Goal: Information Seeking & Learning: Learn about a topic

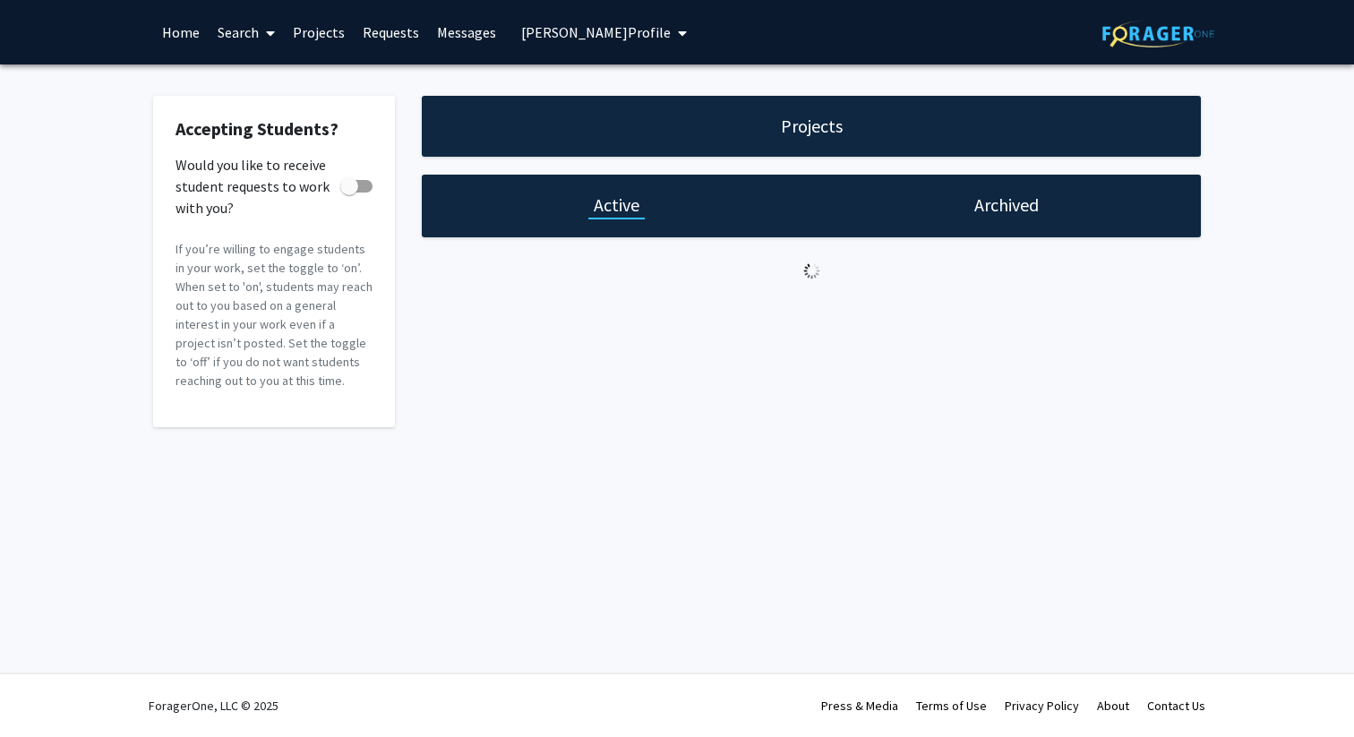
checkbox input "true"
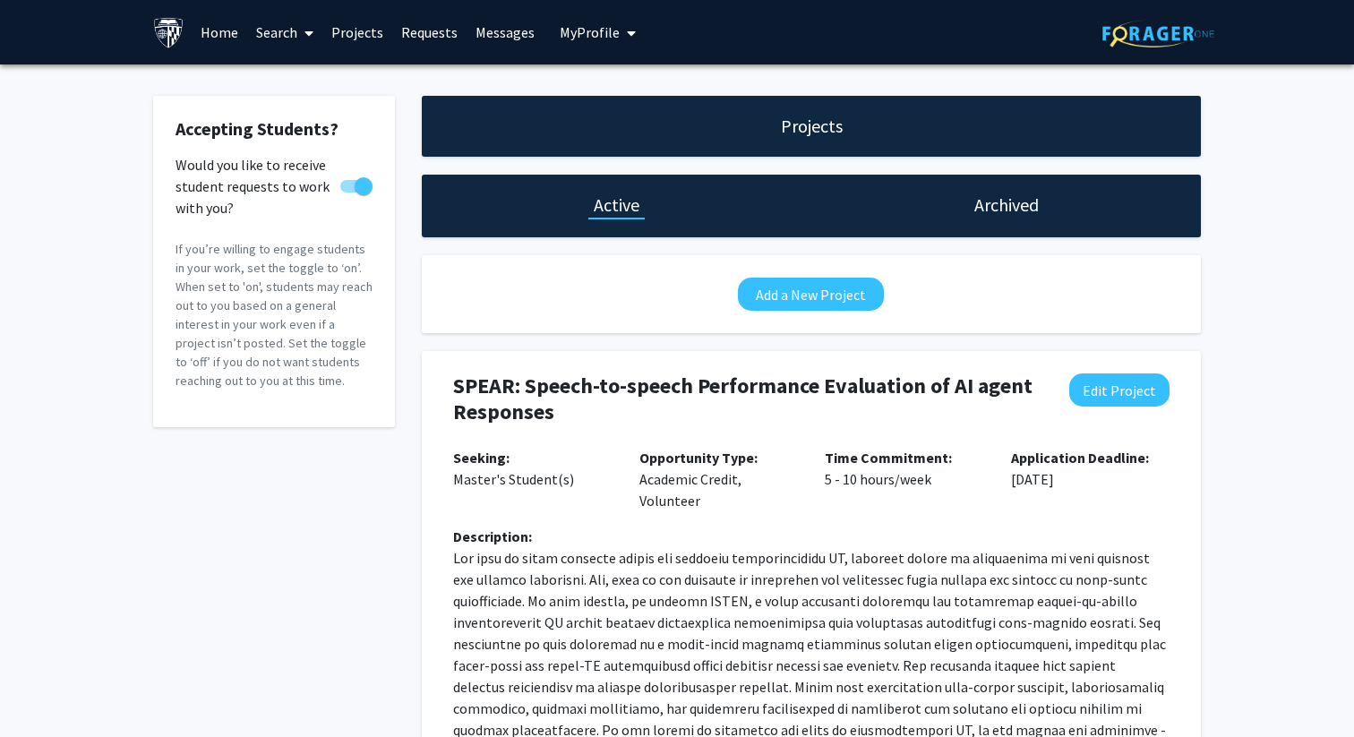
click at [412, 26] on link "Requests" at bounding box center [429, 32] width 74 height 63
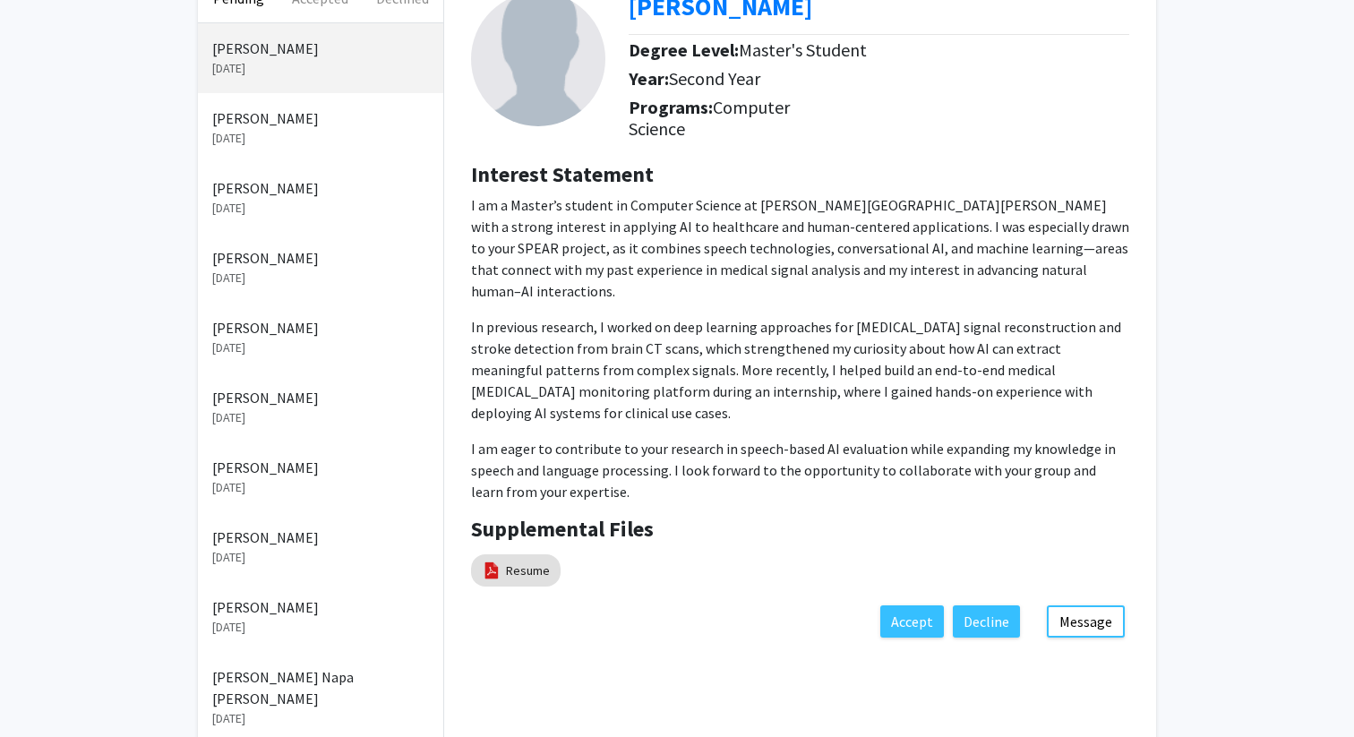
scroll to position [141, 0]
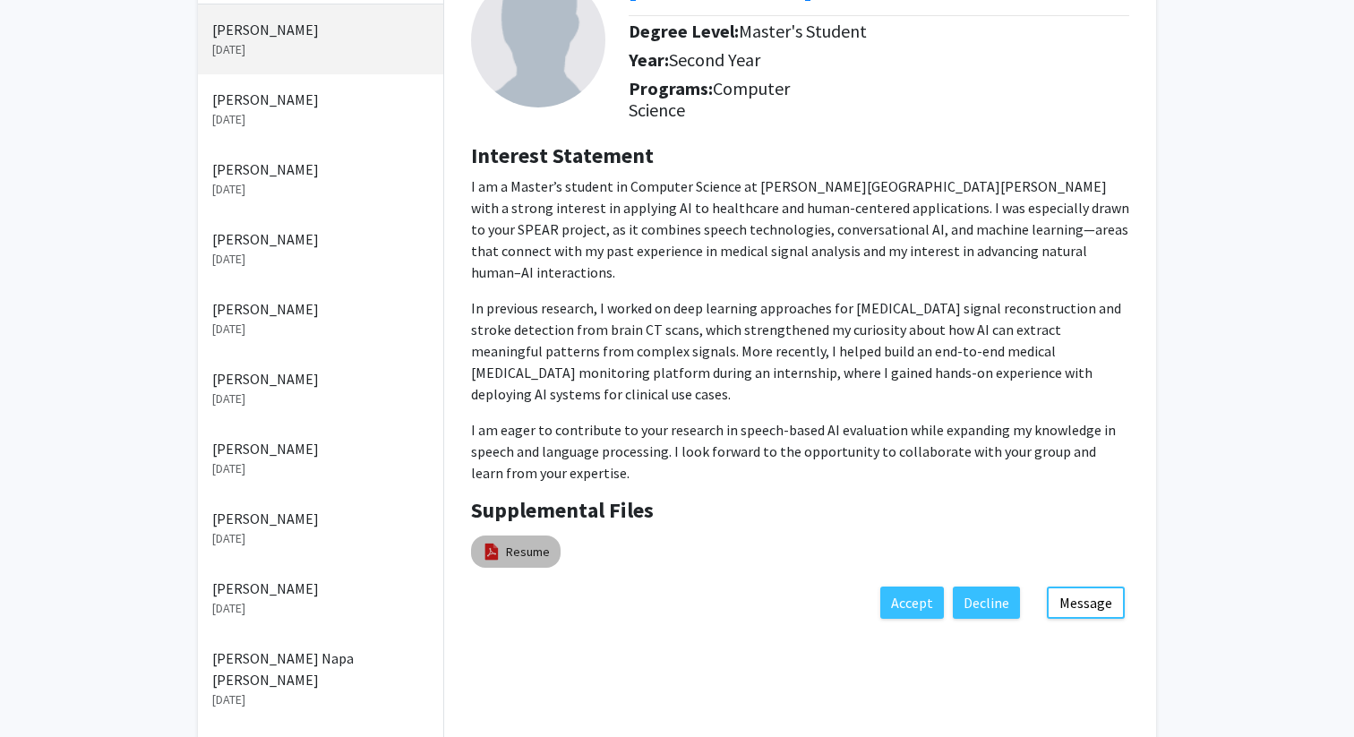
click at [504, 536] on mat-chip "Resume" at bounding box center [516, 552] width 90 height 32
click at [500, 542] on img at bounding box center [492, 552] width 20 height 20
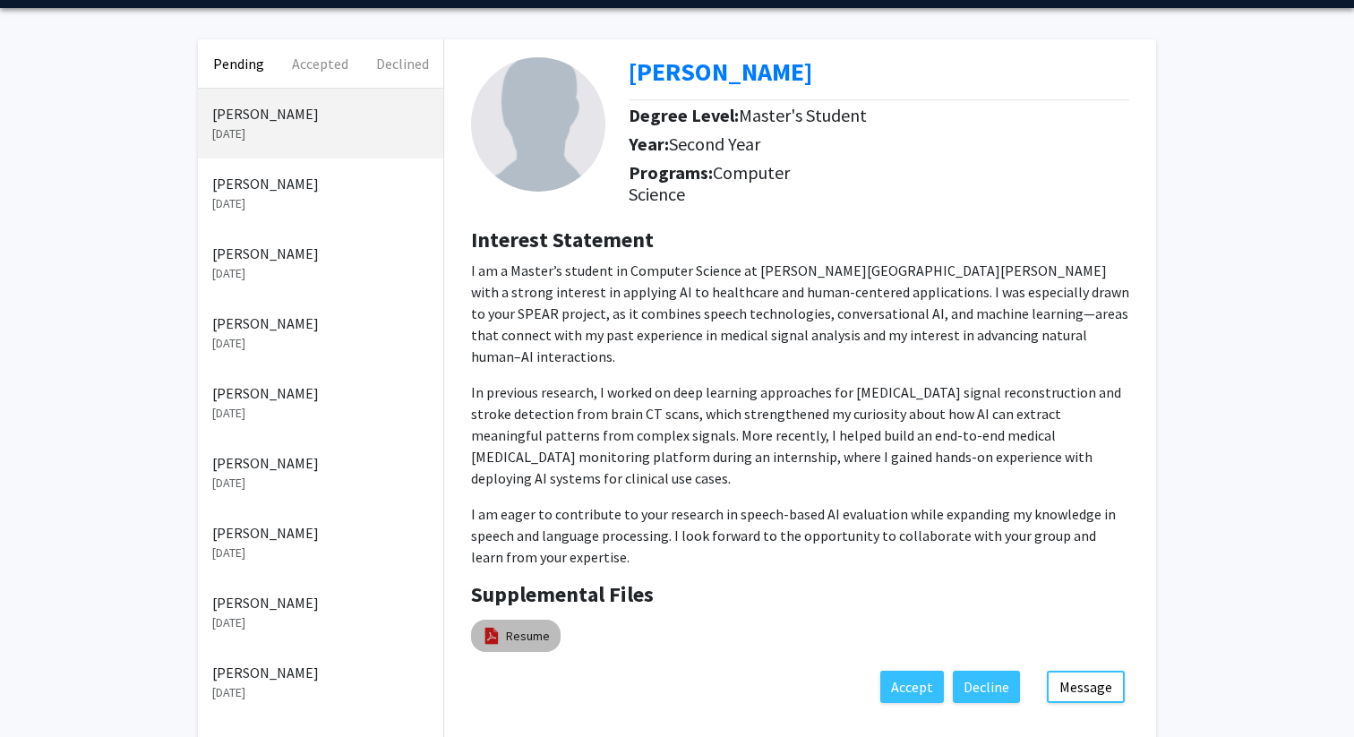
scroll to position [48, 0]
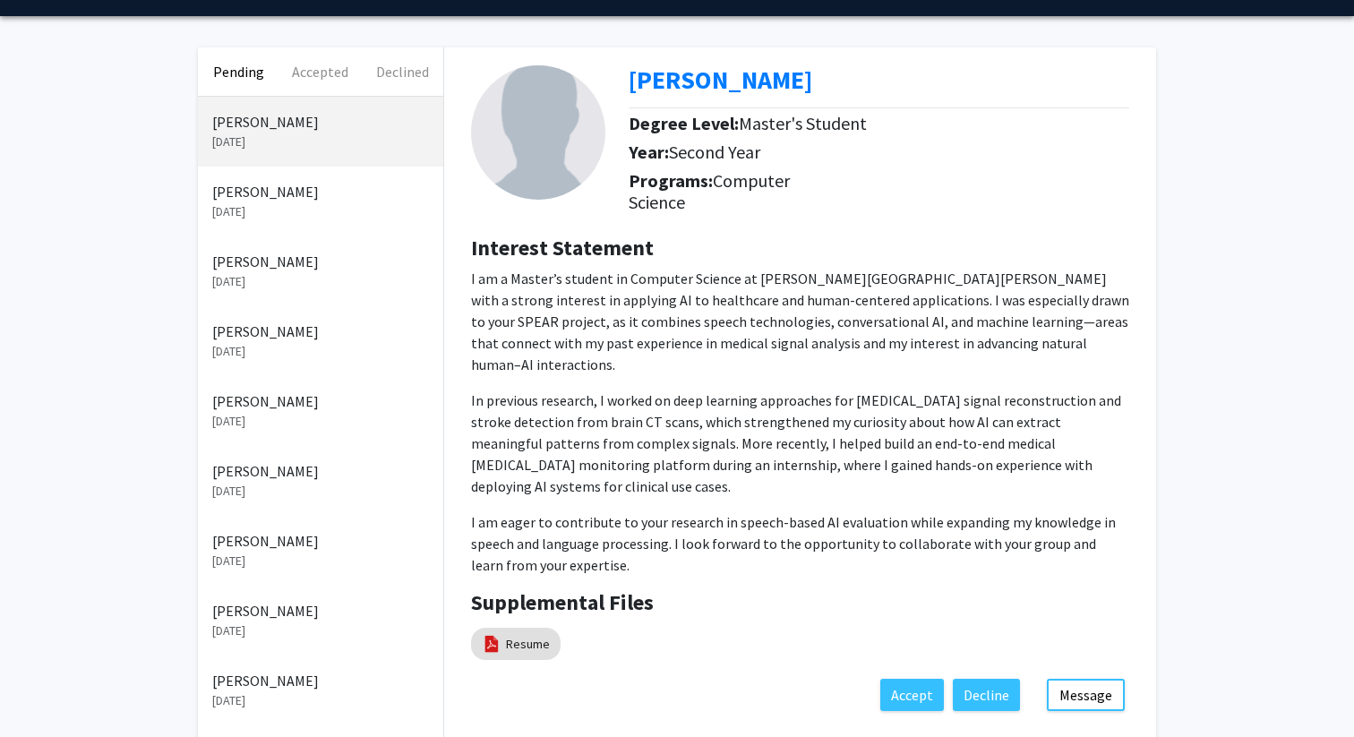
click at [241, 409] on div "[PERSON_NAME] [DATE]" at bounding box center [320, 411] width 245 height 70
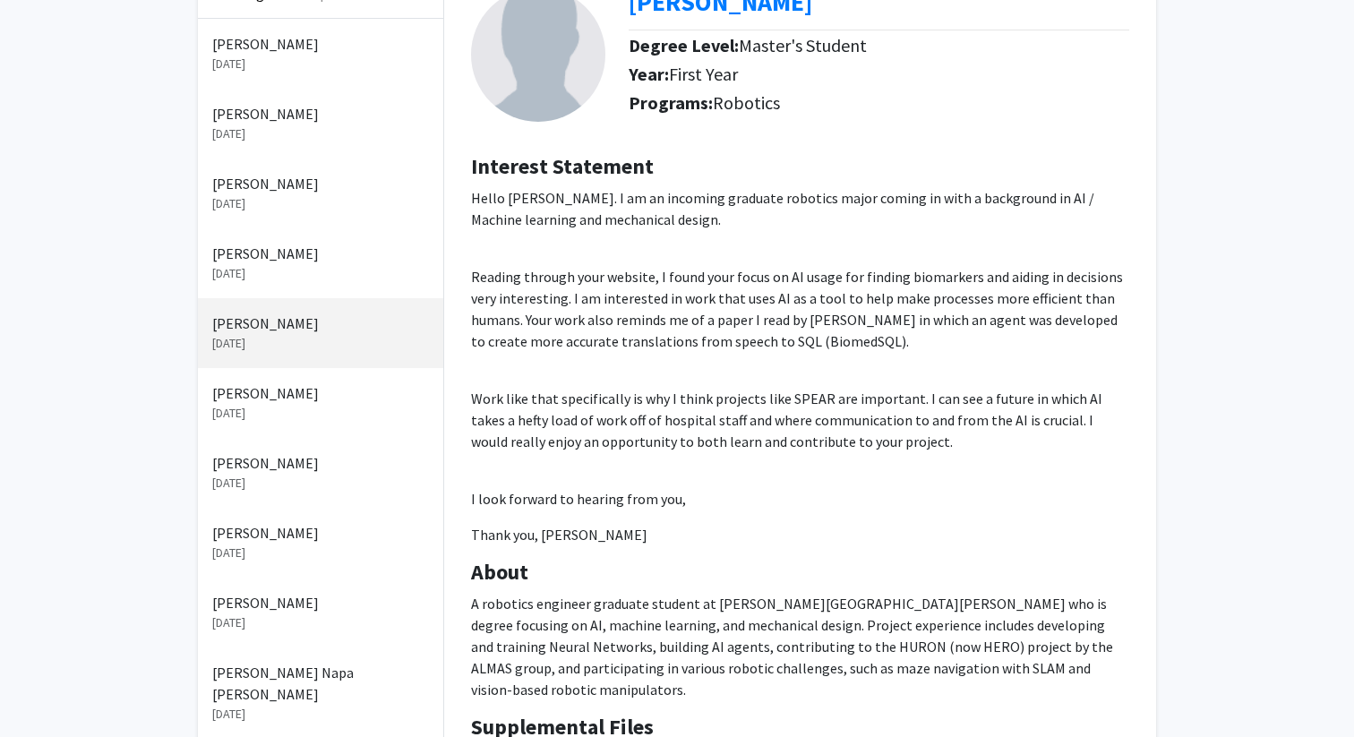
scroll to position [121, 0]
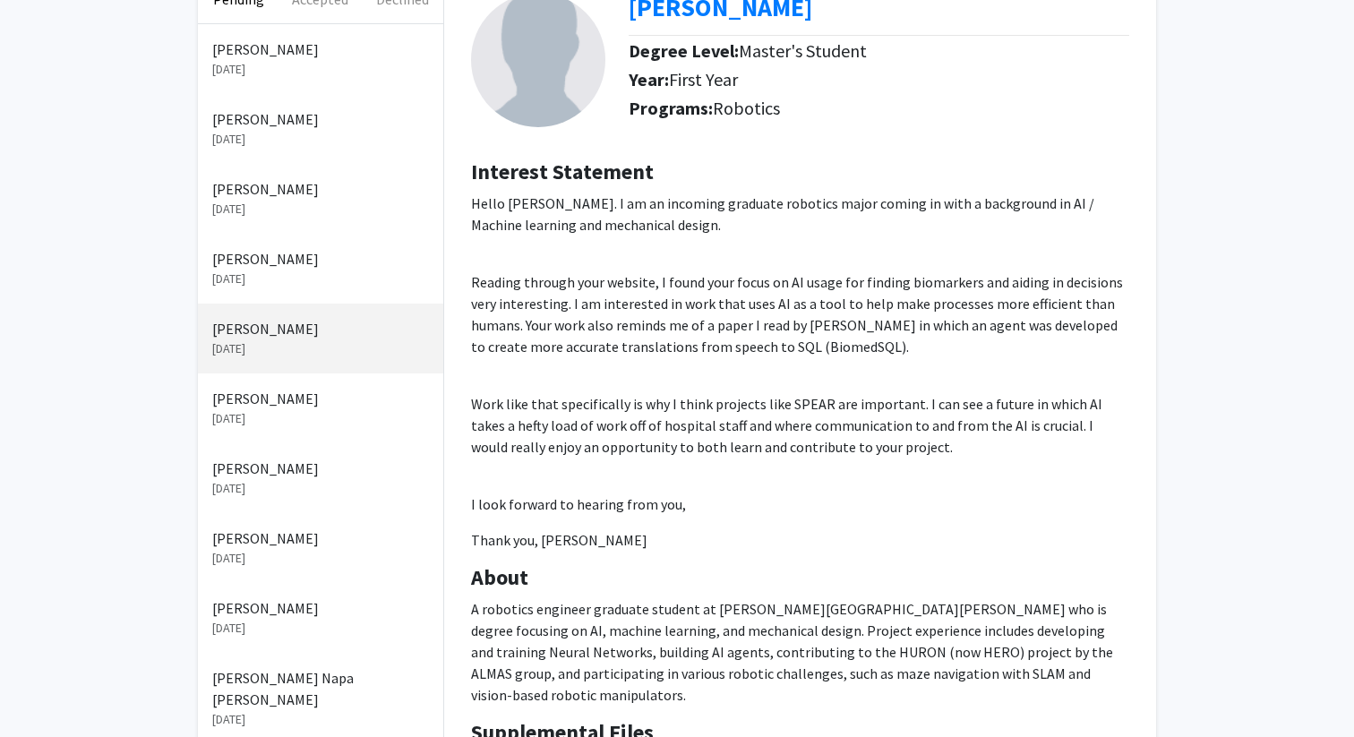
click at [250, 264] on p "[PERSON_NAME]" at bounding box center [320, 258] width 217 height 21
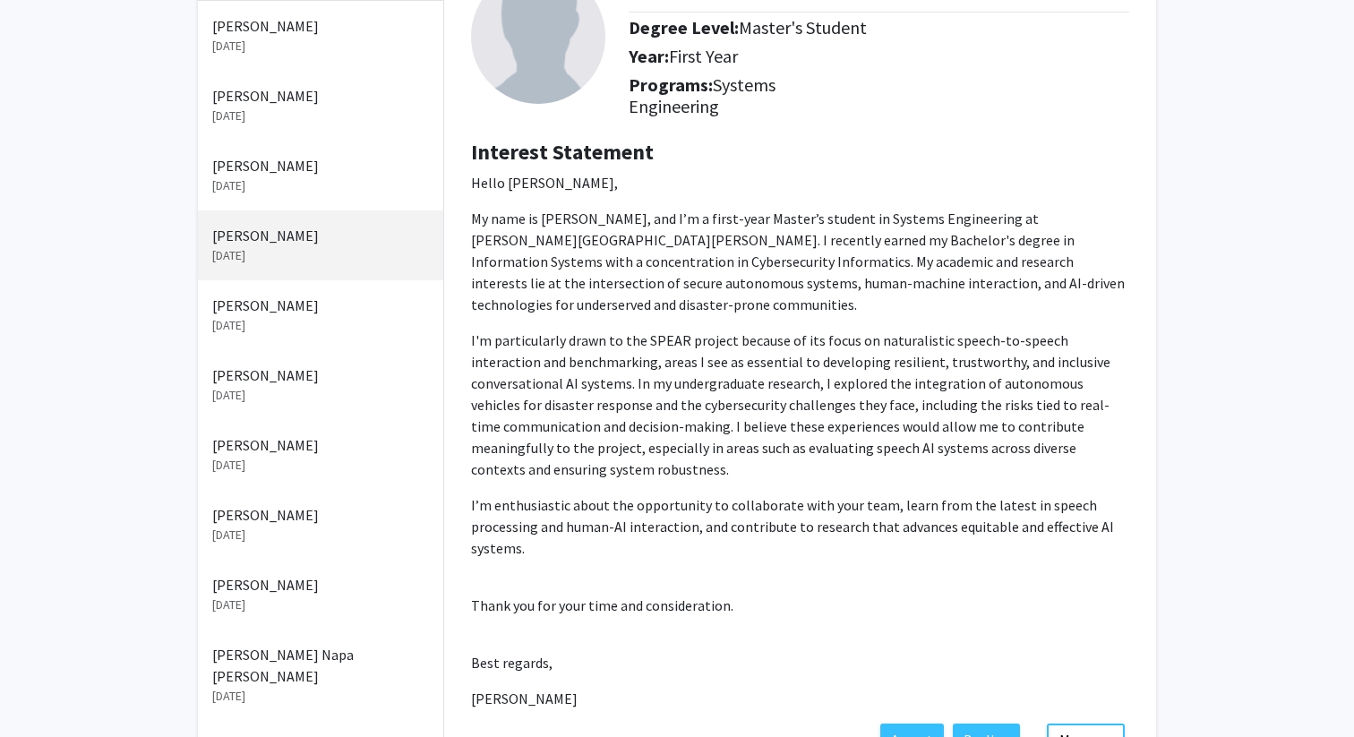
scroll to position [137, 0]
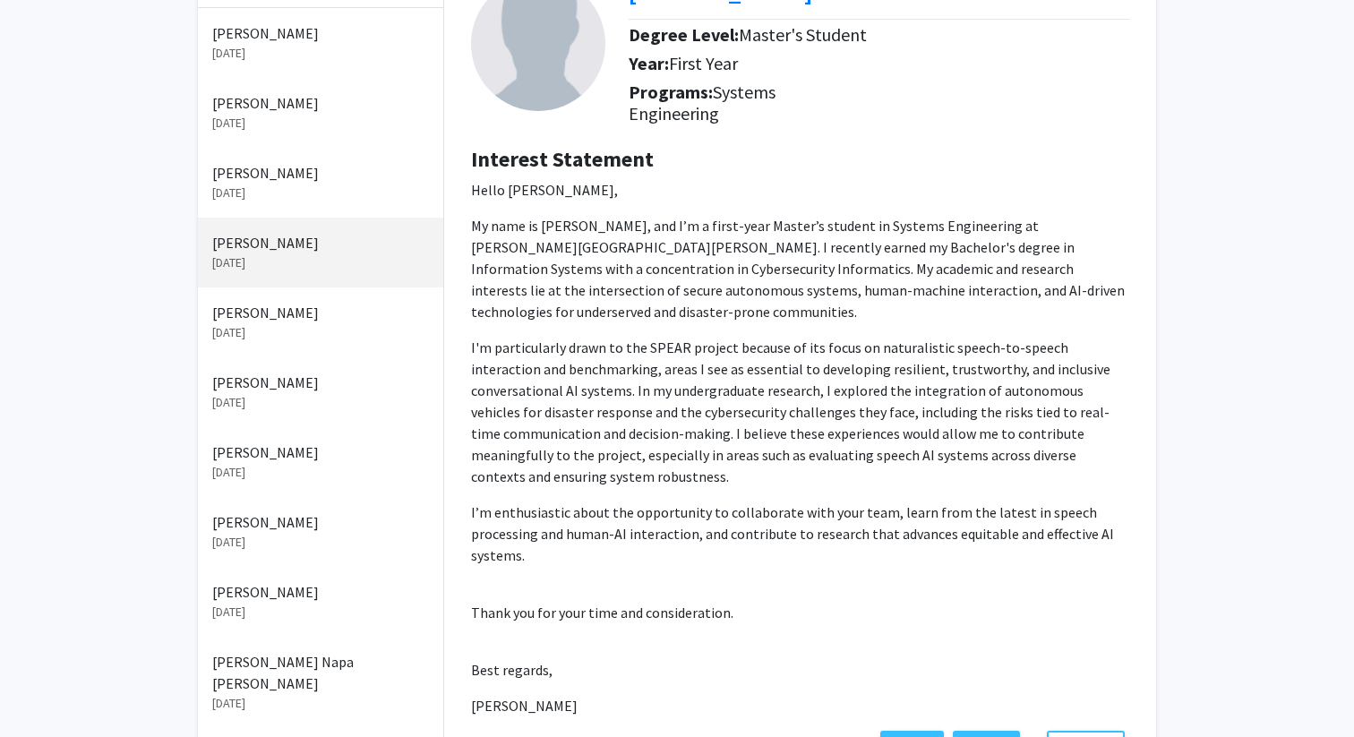
click at [255, 324] on p "[DATE]" at bounding box center [320, 332] width 217 height 19
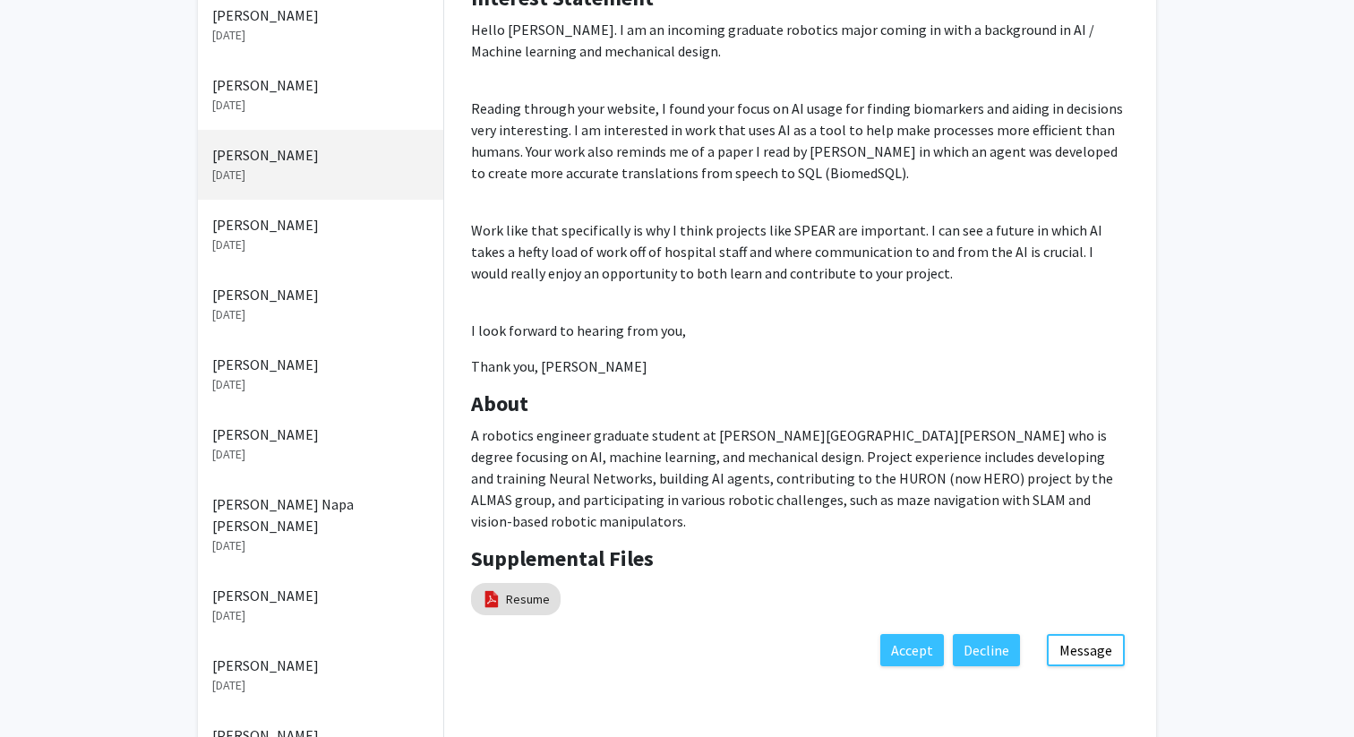
scroll to position [332, 0]
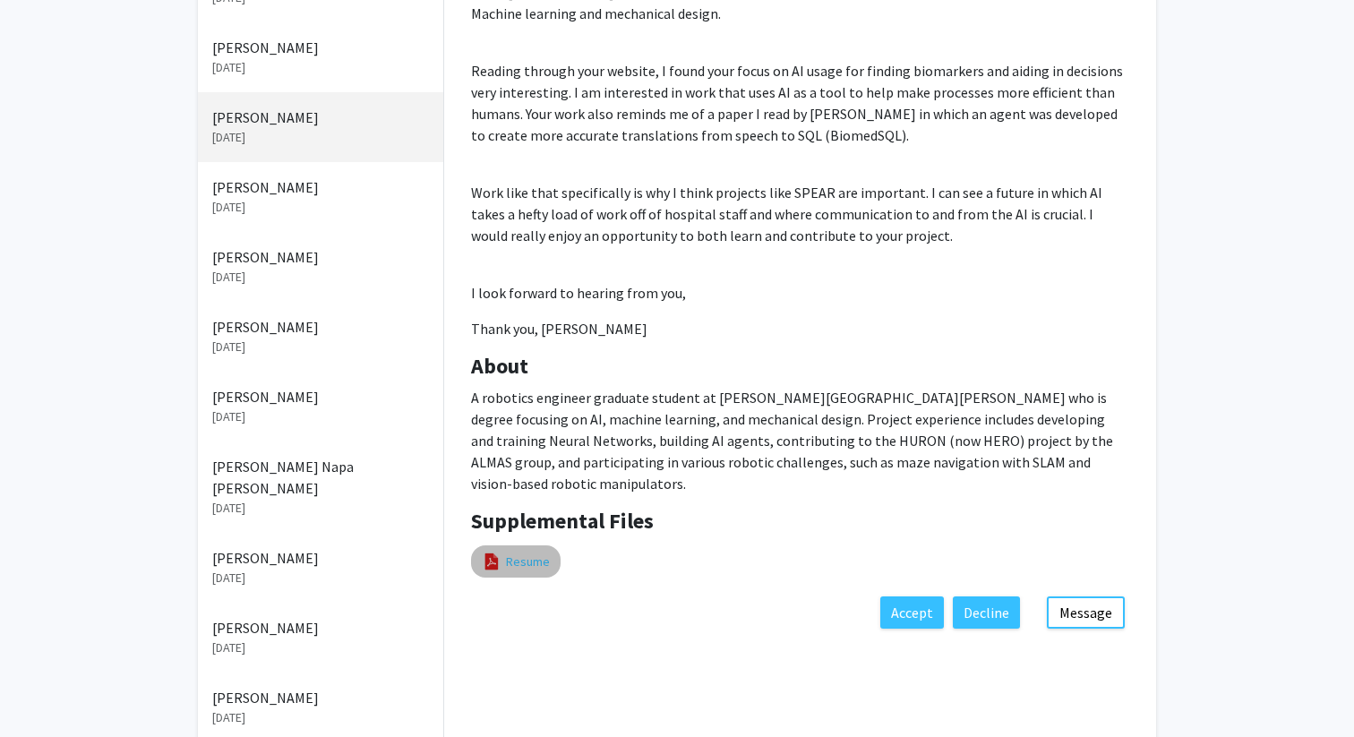
click at [510, 553] on link "Resume" at bounding box center [528, 562] width 44 height 19
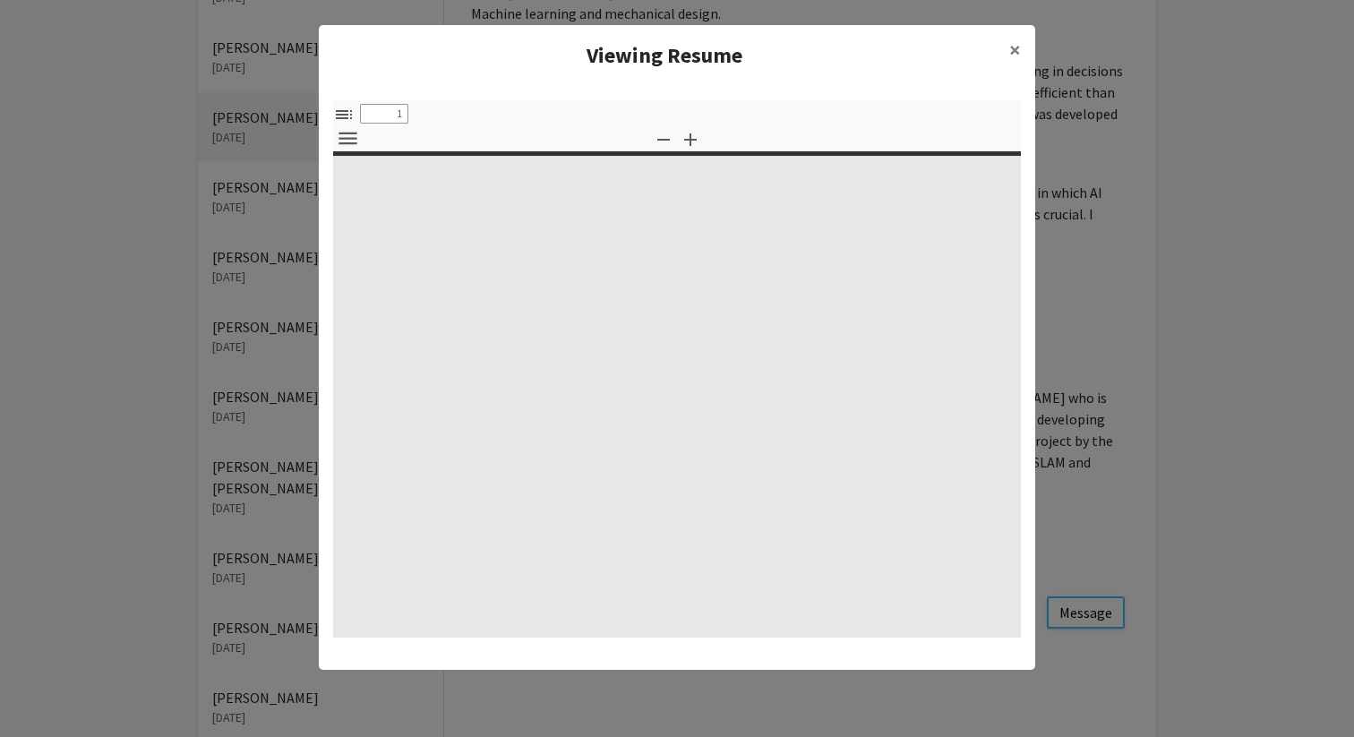
select select "custom"
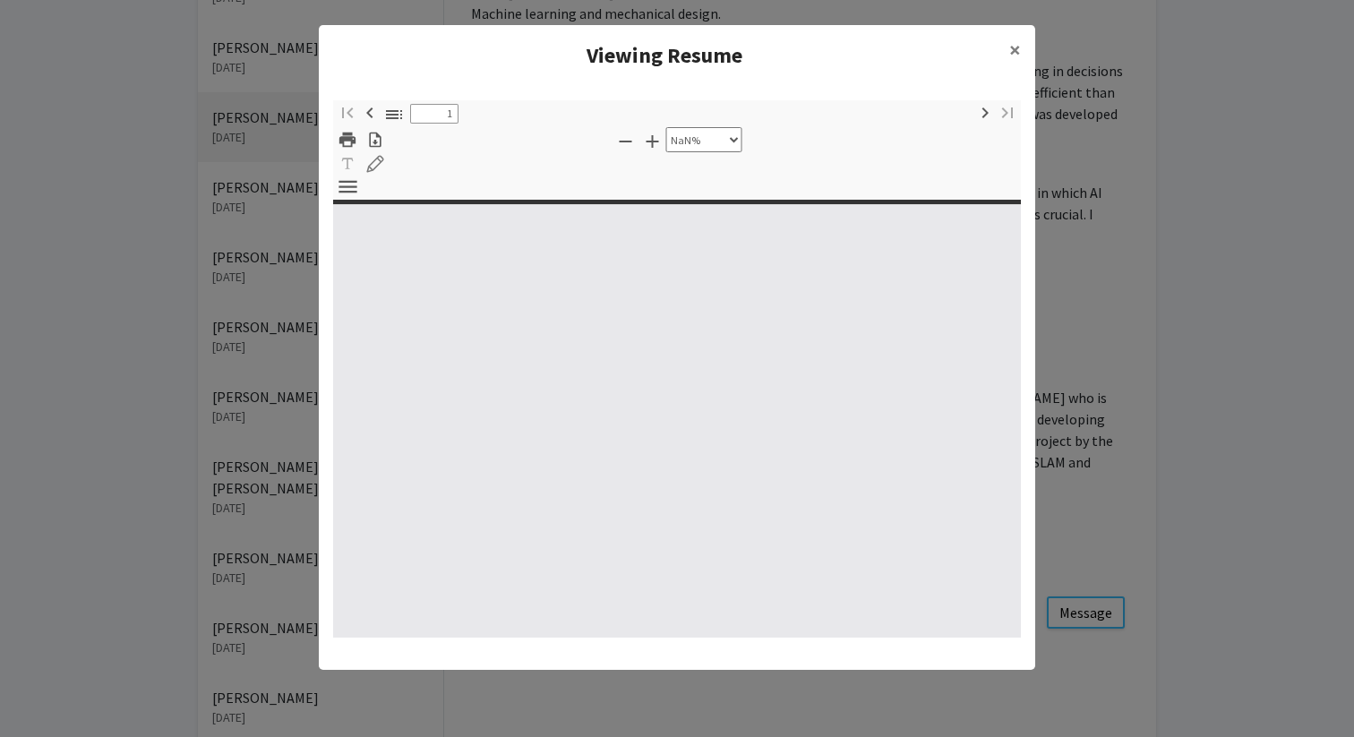
type input "0"
select select "custom"
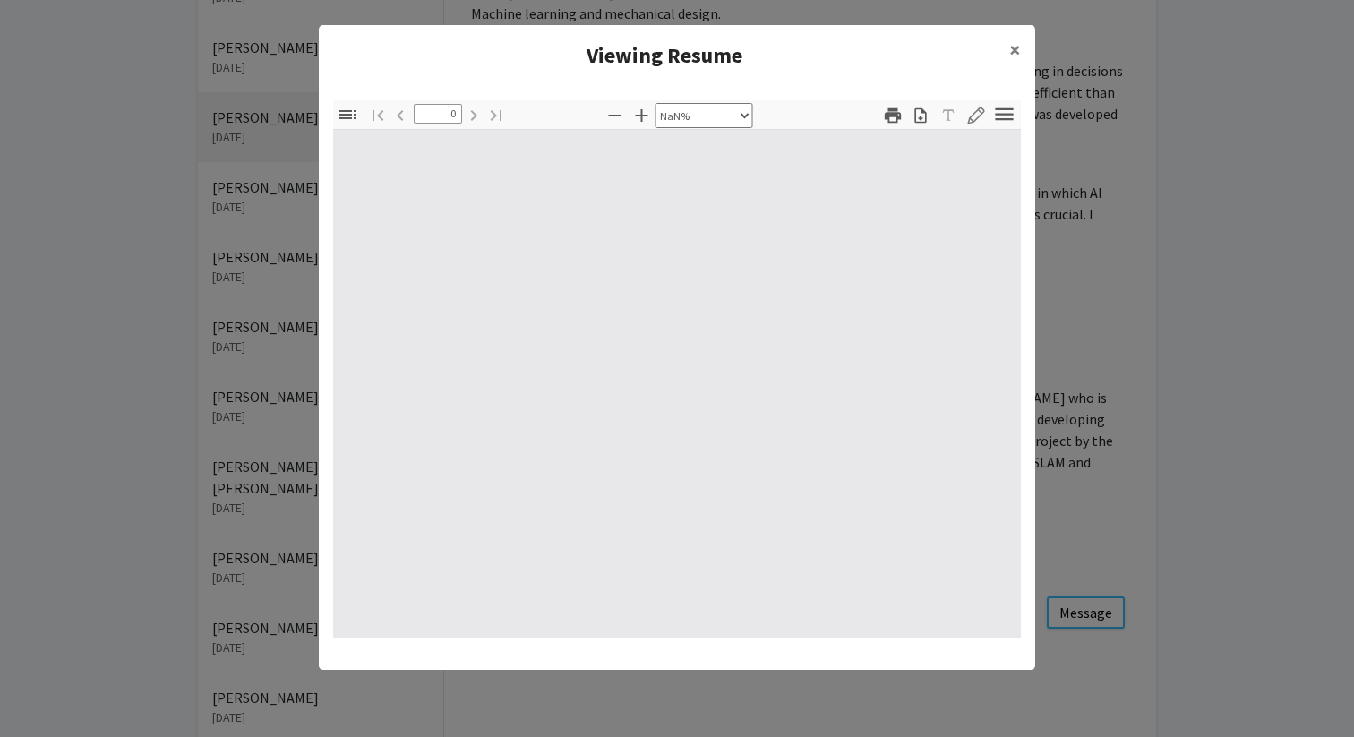
type input "1"
select select "auto"
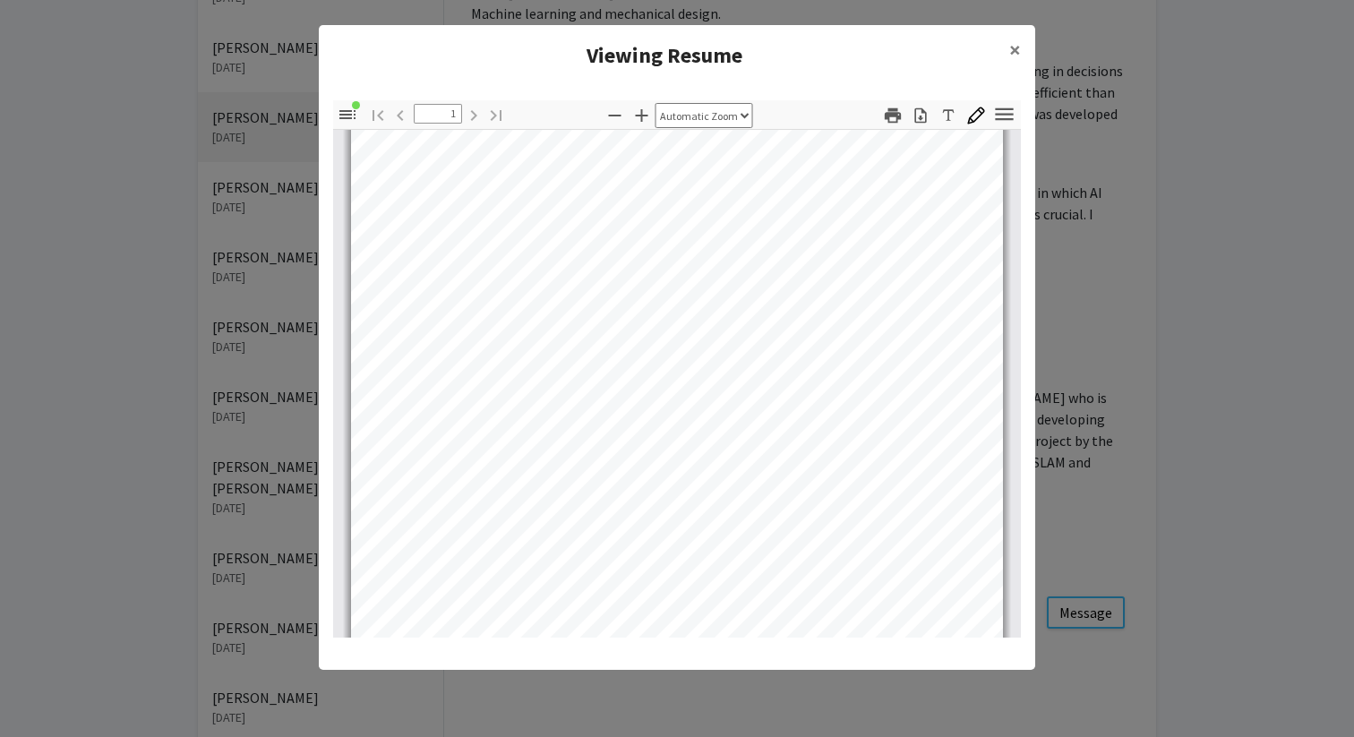
scroll to position [129, 0]
click at [1006, 47] on button "×" at bounding box center [1015, 50] width 40 height 50
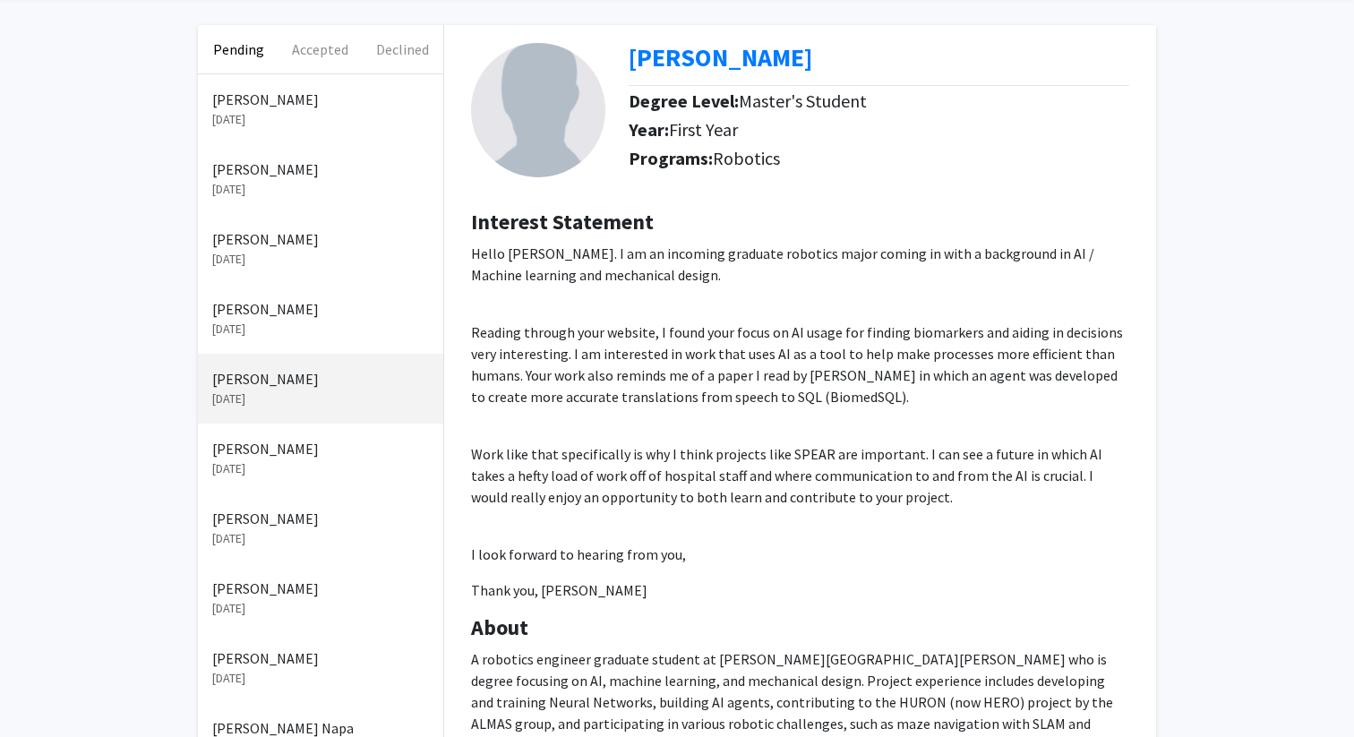
scroll to position [65, 0]
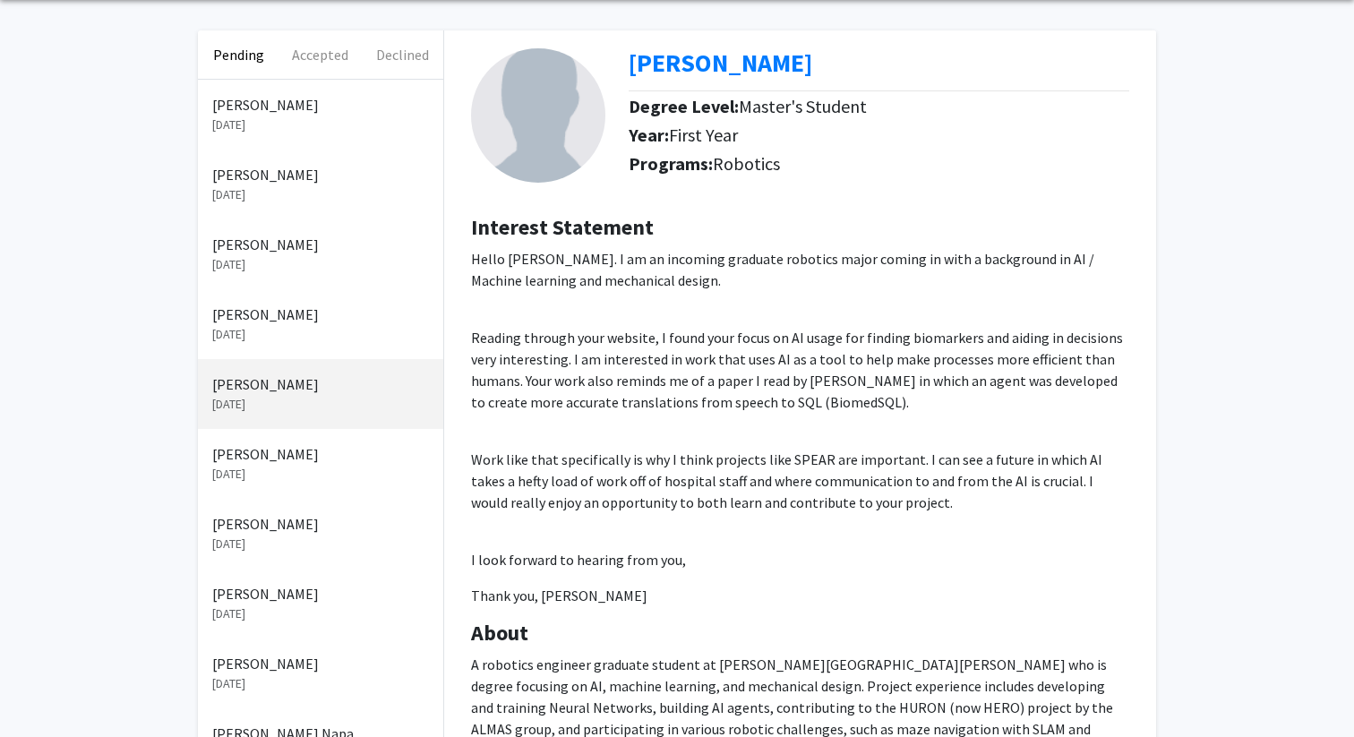
click at [299, 335] on p "[DATE]" at bounding box center [320, 334] width 217 height 19
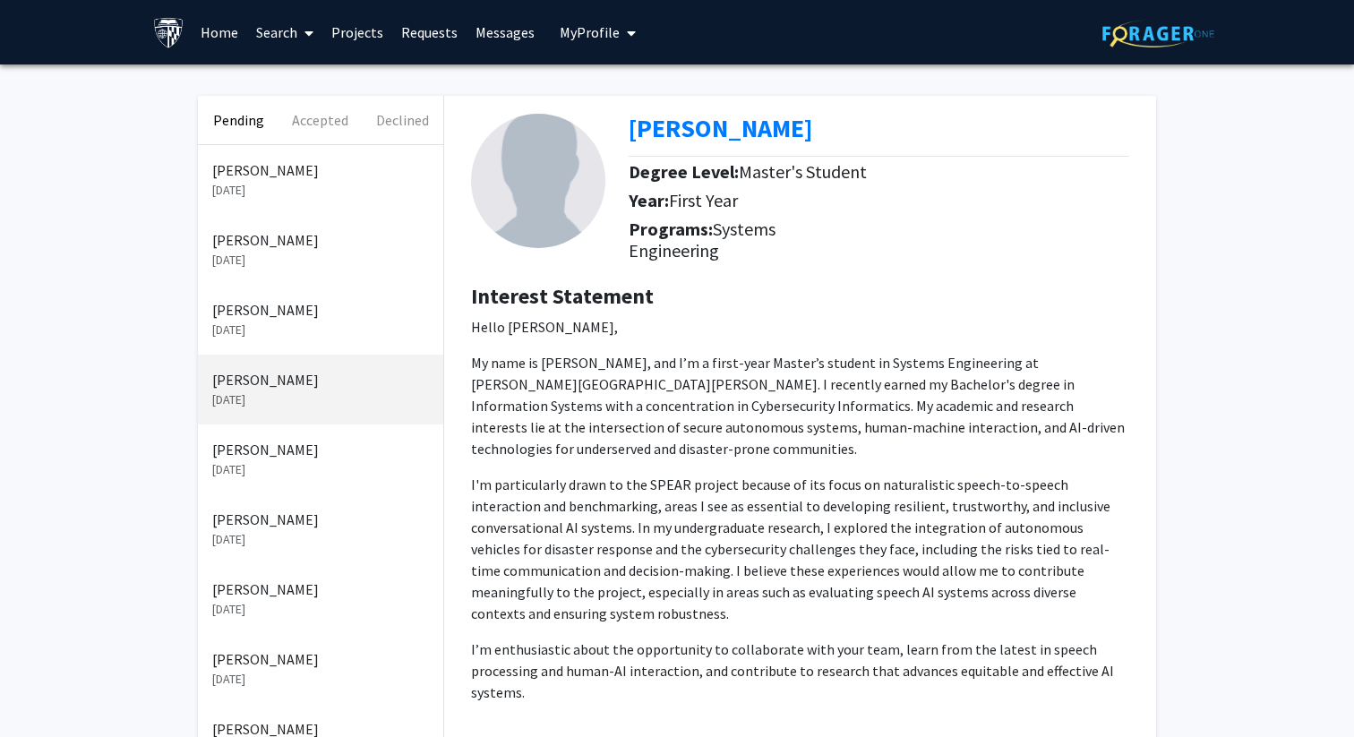
click at [235, 317] on p "[PERSON_NAME]" at bounding box center [320, 309] width 217 height 21
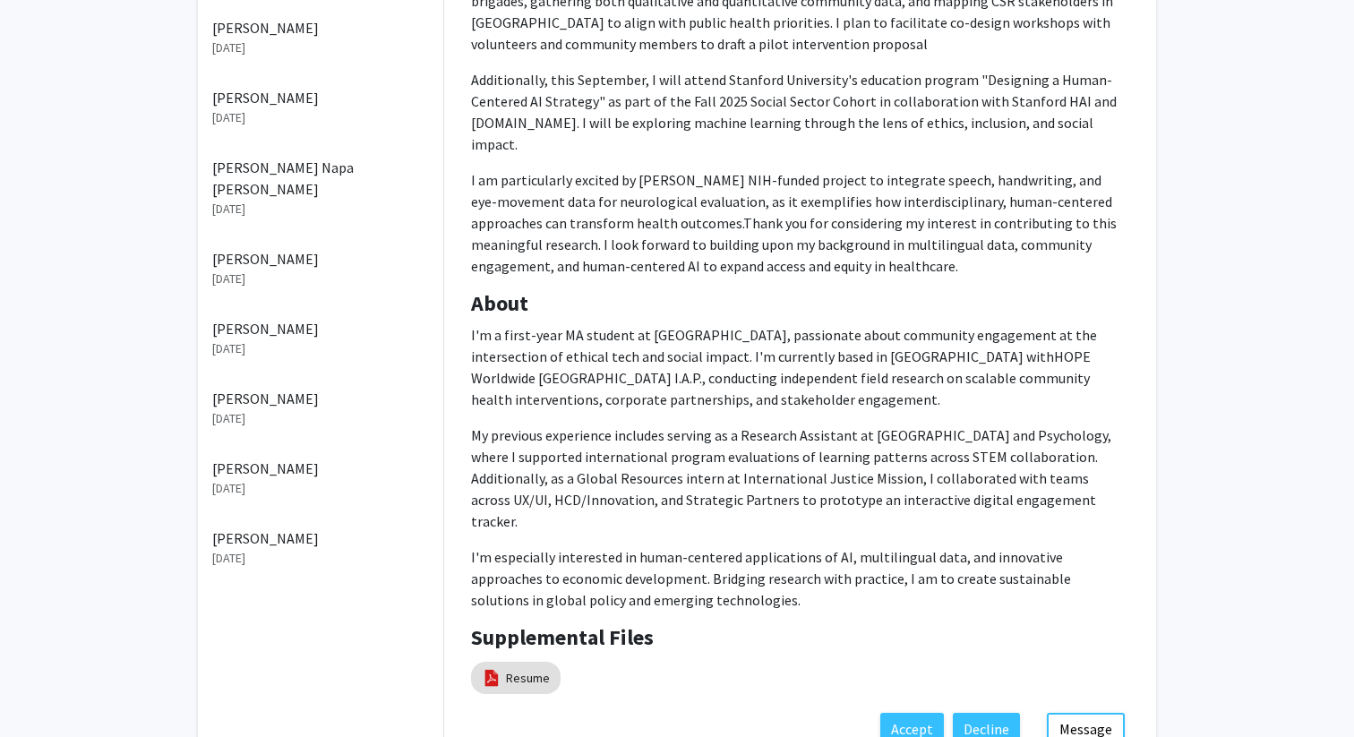
scroll to position [634, 0]
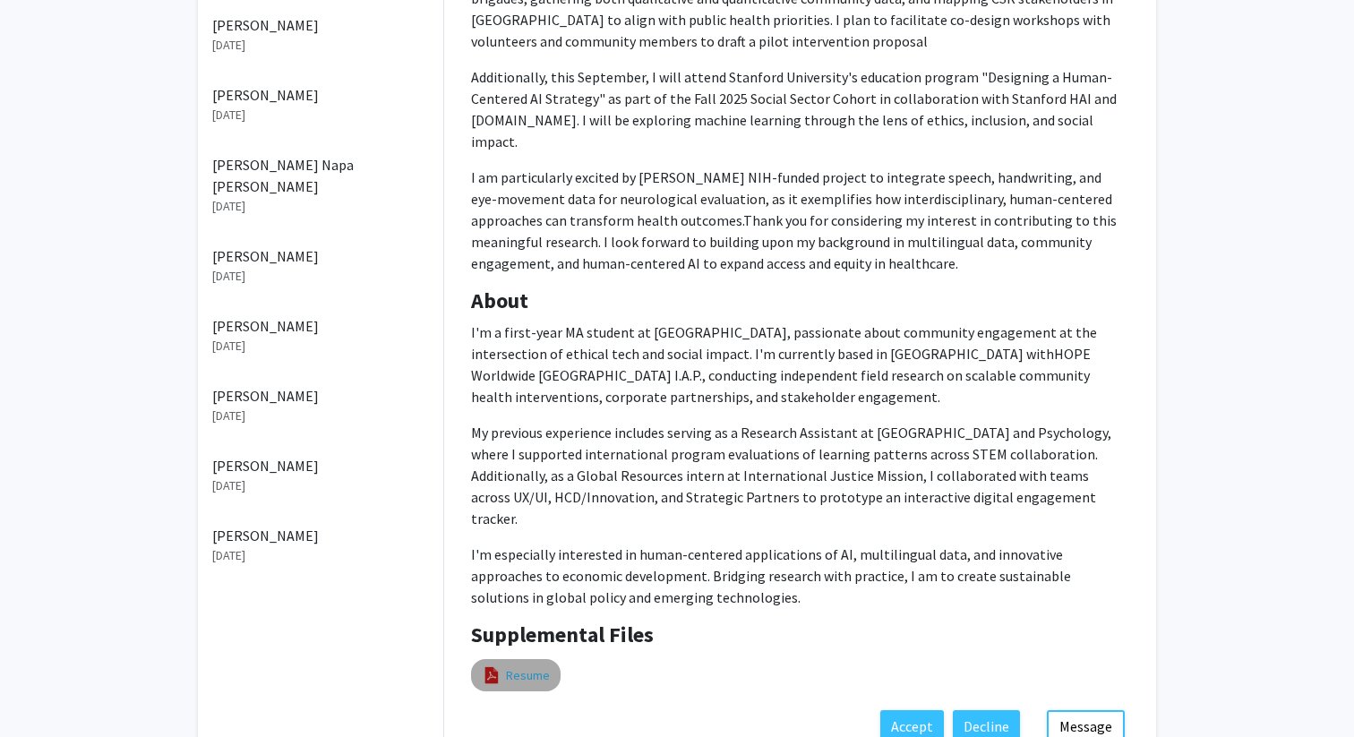
click at [506, 666] on link "Resume" at bounding box center [528, 675] width 44 height 19
select select "custom"
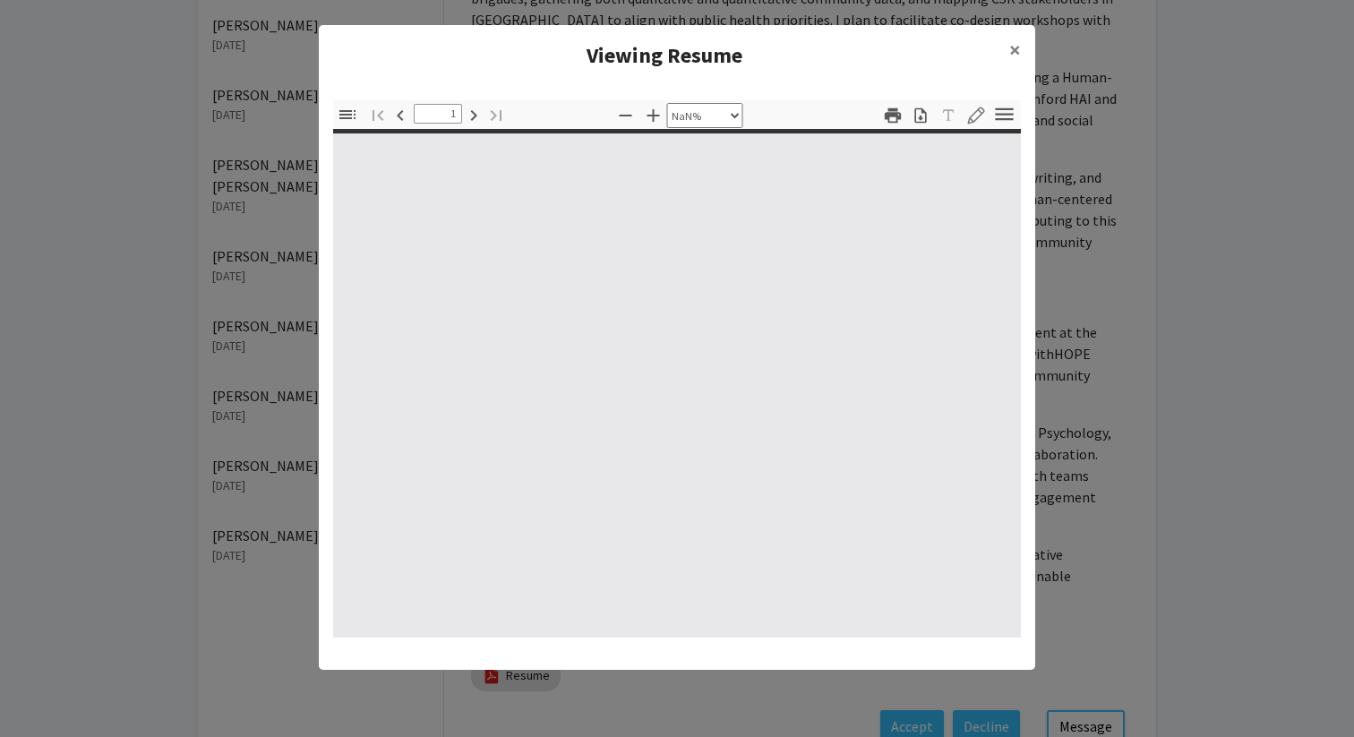
type input "0"
select select "custom"
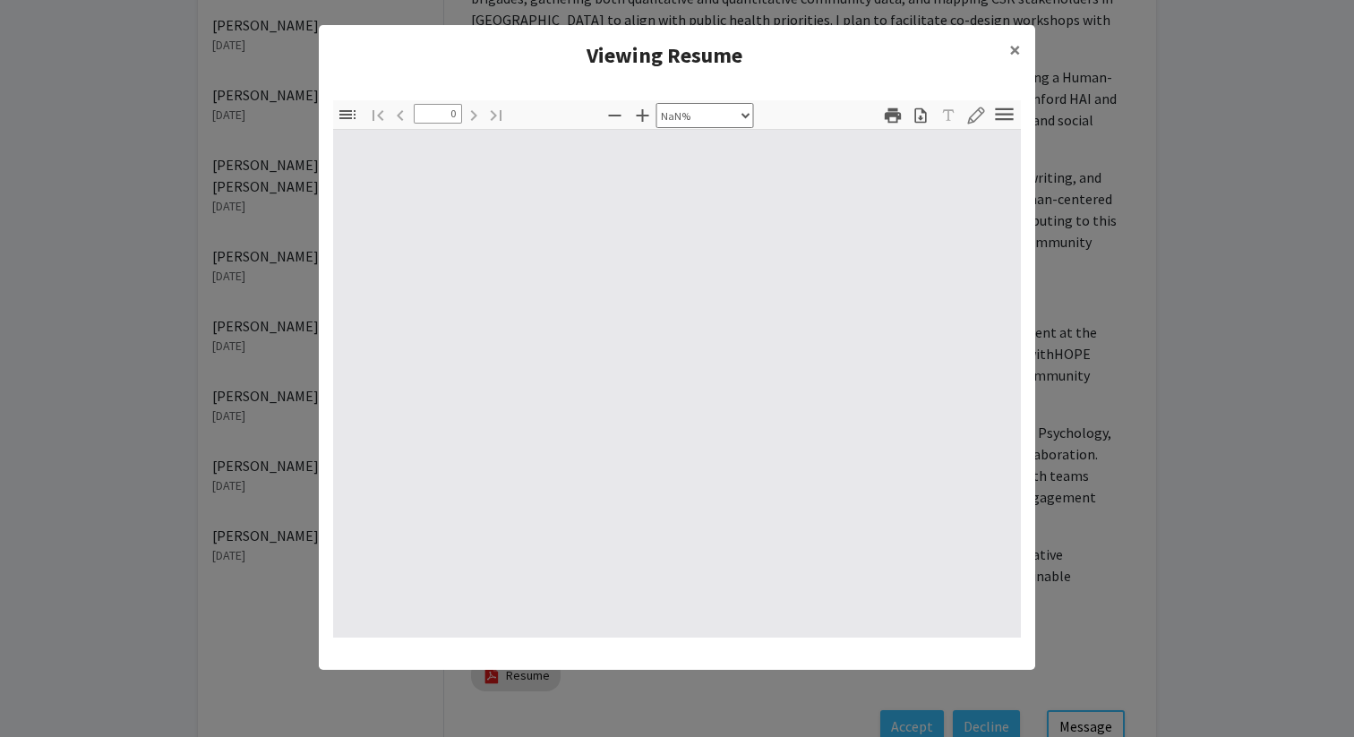
type input "1"
select select "auto"
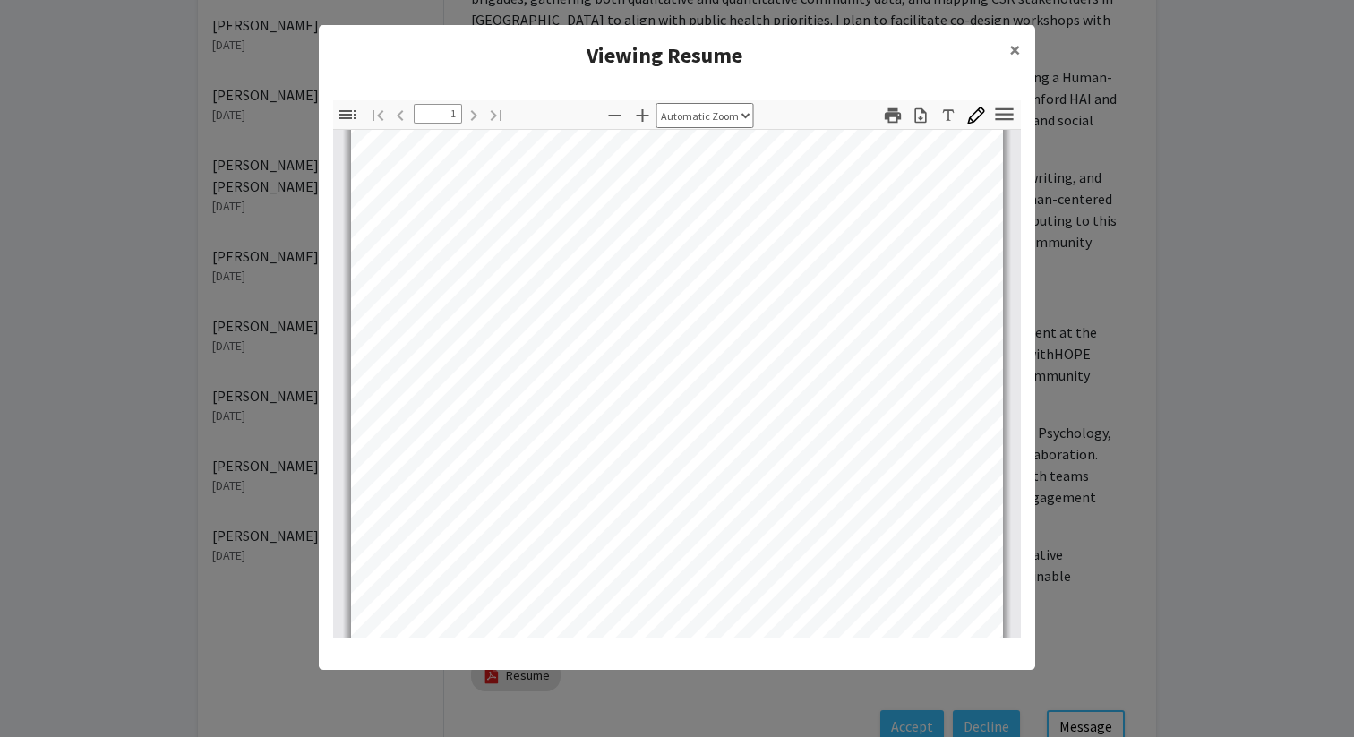
scroll to position [353, 0]
click at [1017, 51] on span "×" at bounding box center [1015, 50] width 12 height 28
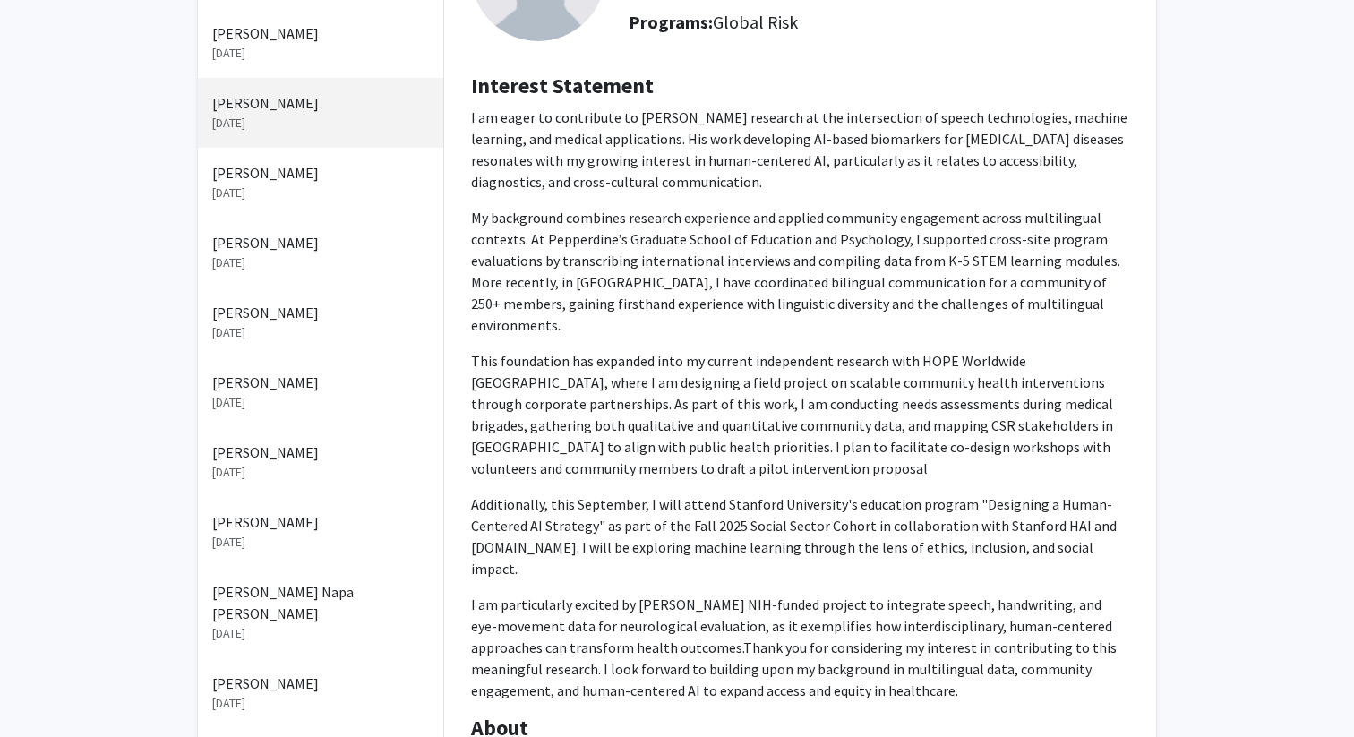
scroll to position [0, 0]
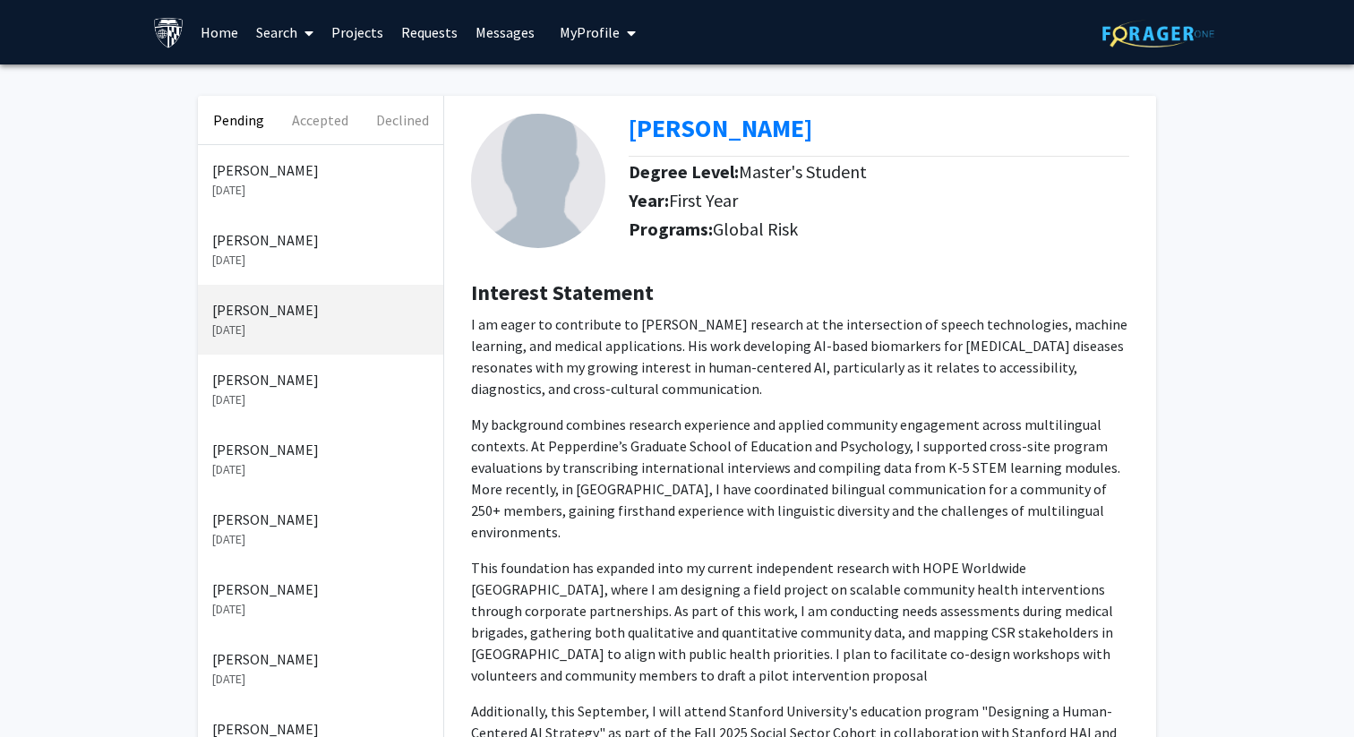
click at [228, 248] on p "[PERSON_NAME]" at bounding box center [320, 239] width 217 height 21
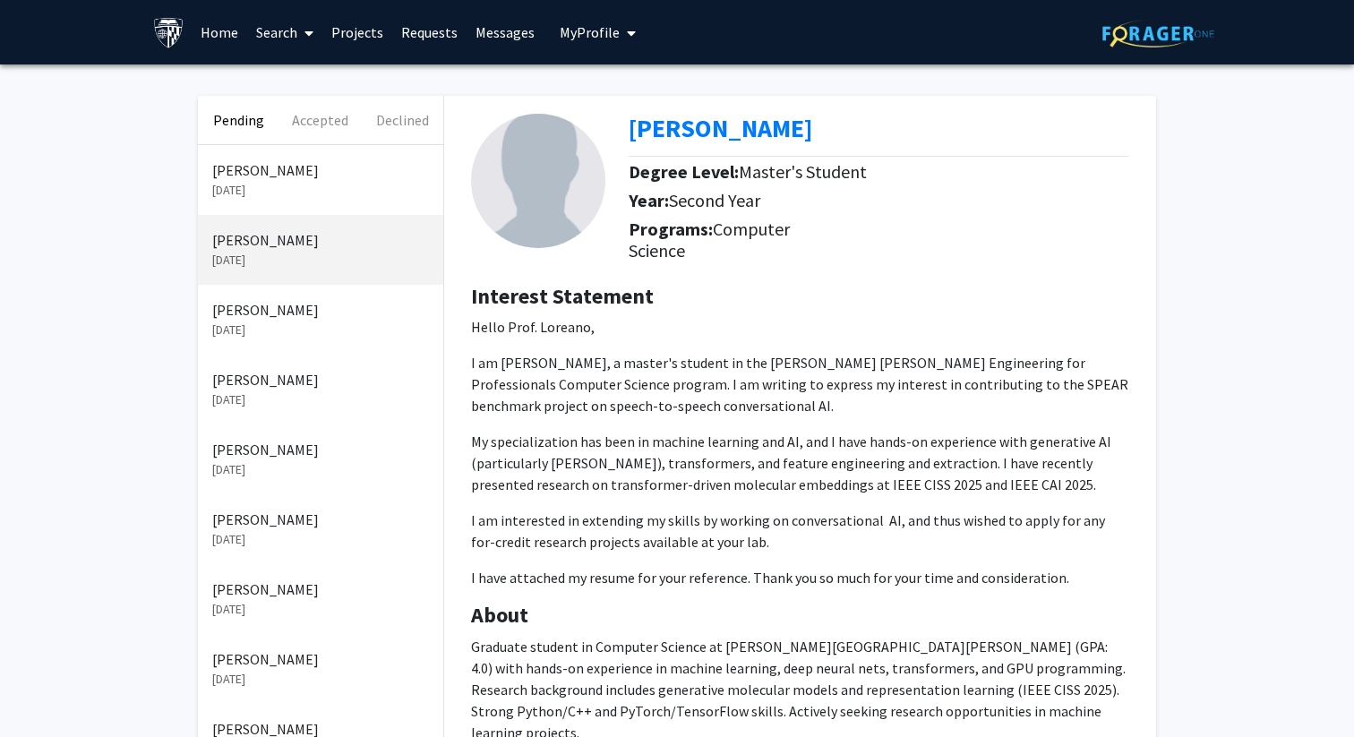
click at [294, 187] on p "[DATE]" at bounding box center [320, 190] width 217 height 19
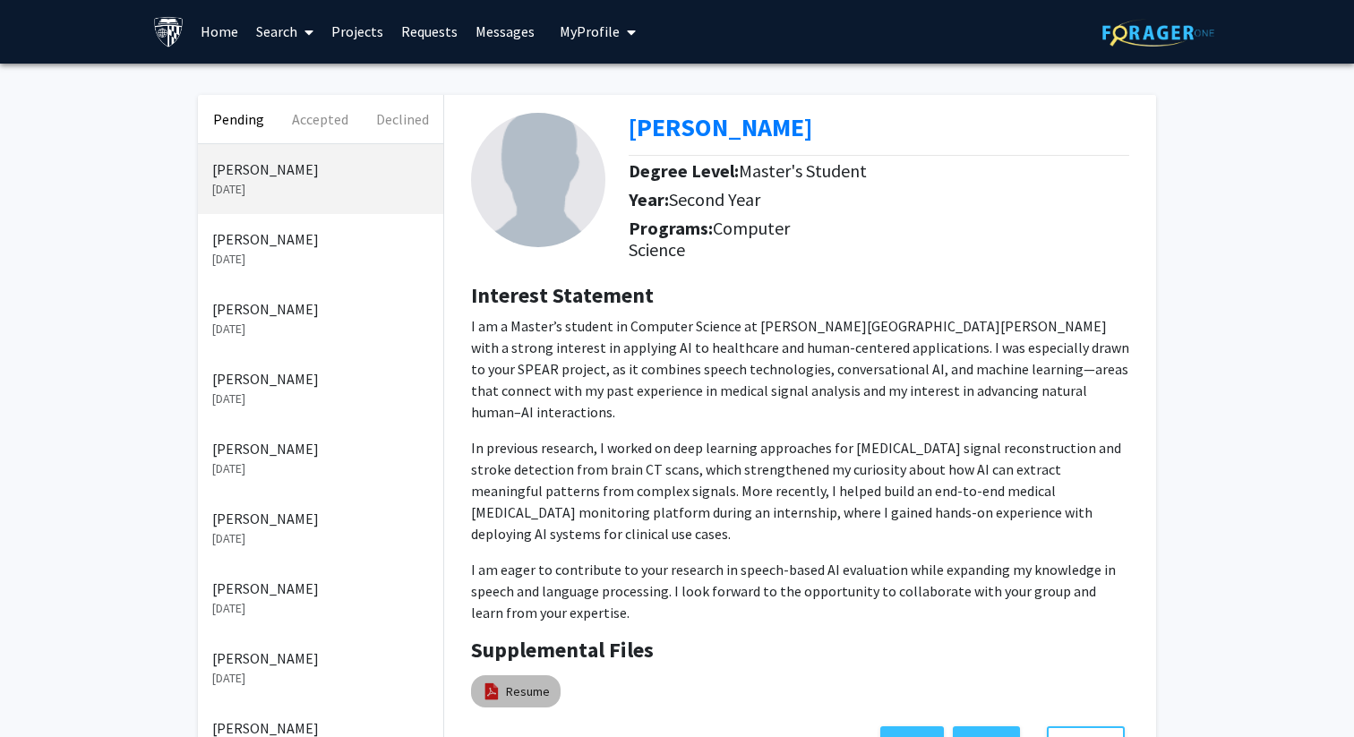
click at [530, 671] on label "Resume" at bounding box center [516, 691] width 90 height 41
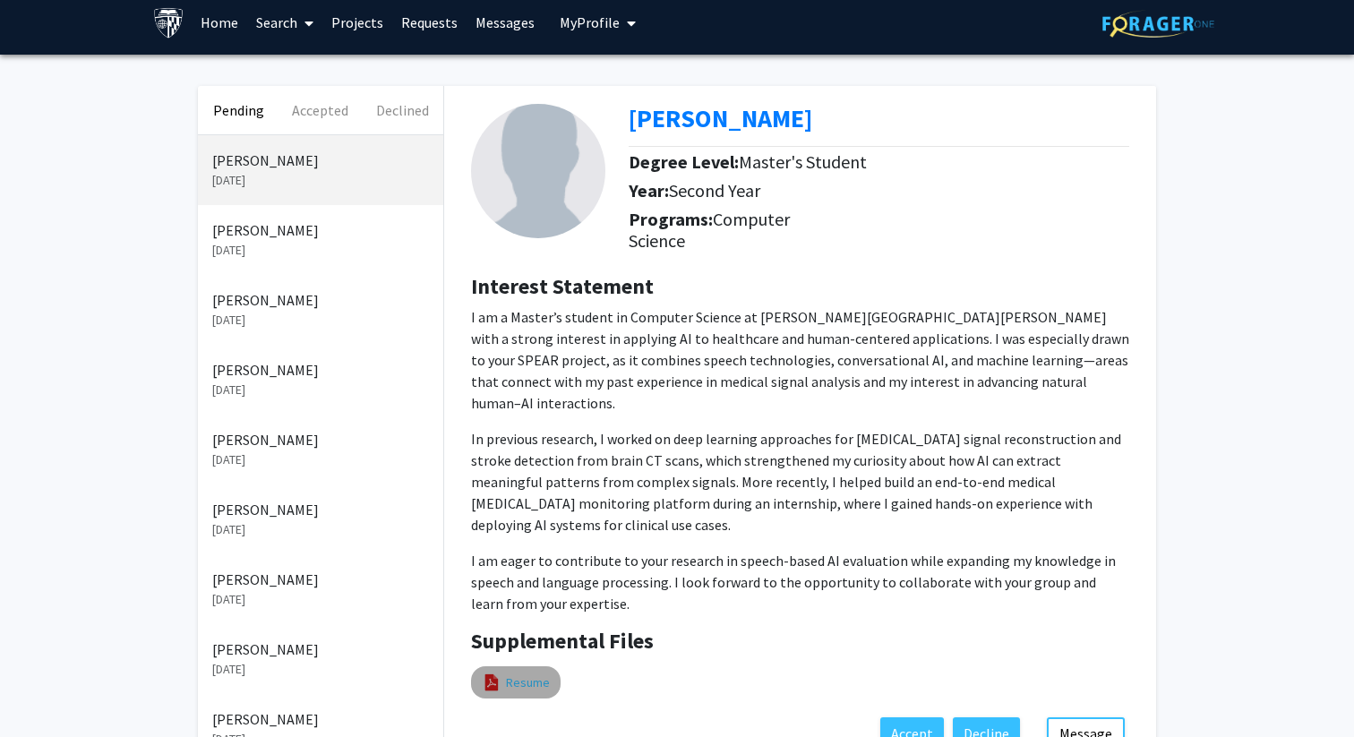
click at [510, 674] on link "Resume" at bounding box center [528, 683] width 44 height 19
select select "custom"
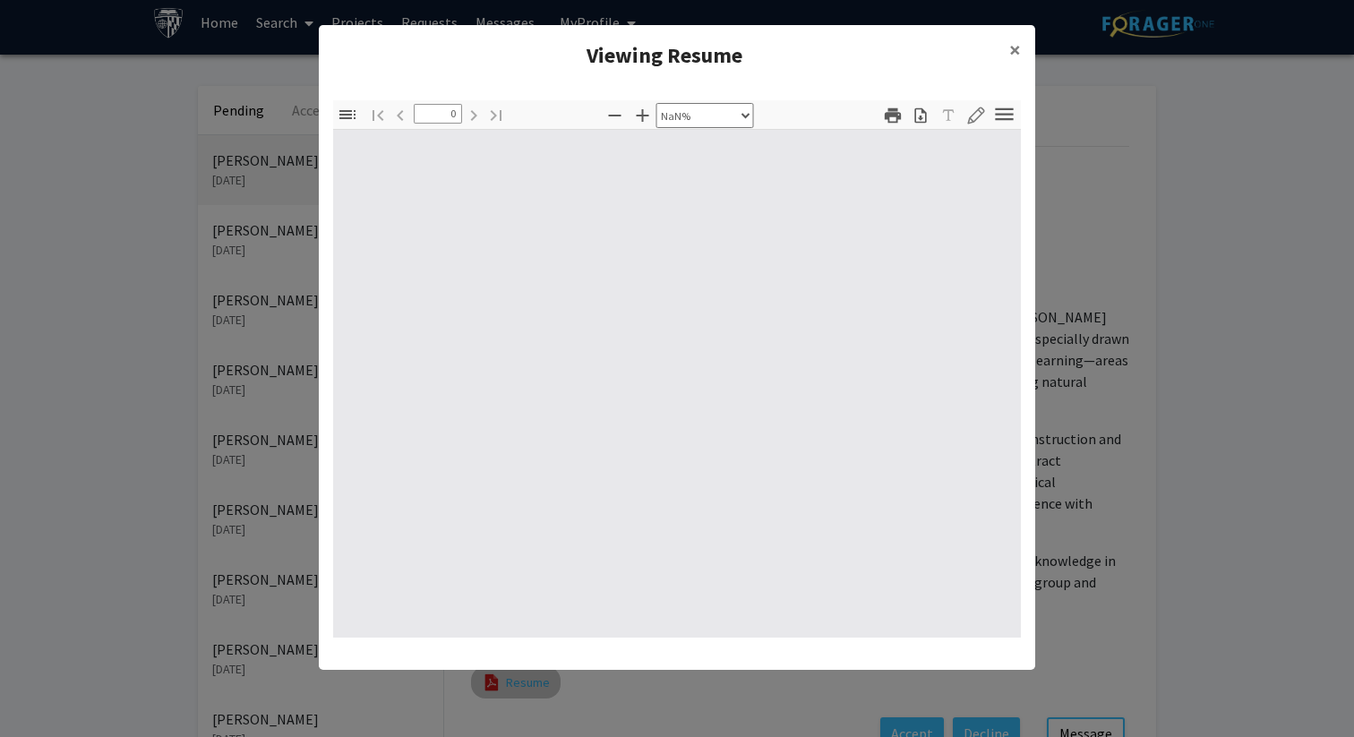
type input "1"
select select "auto"
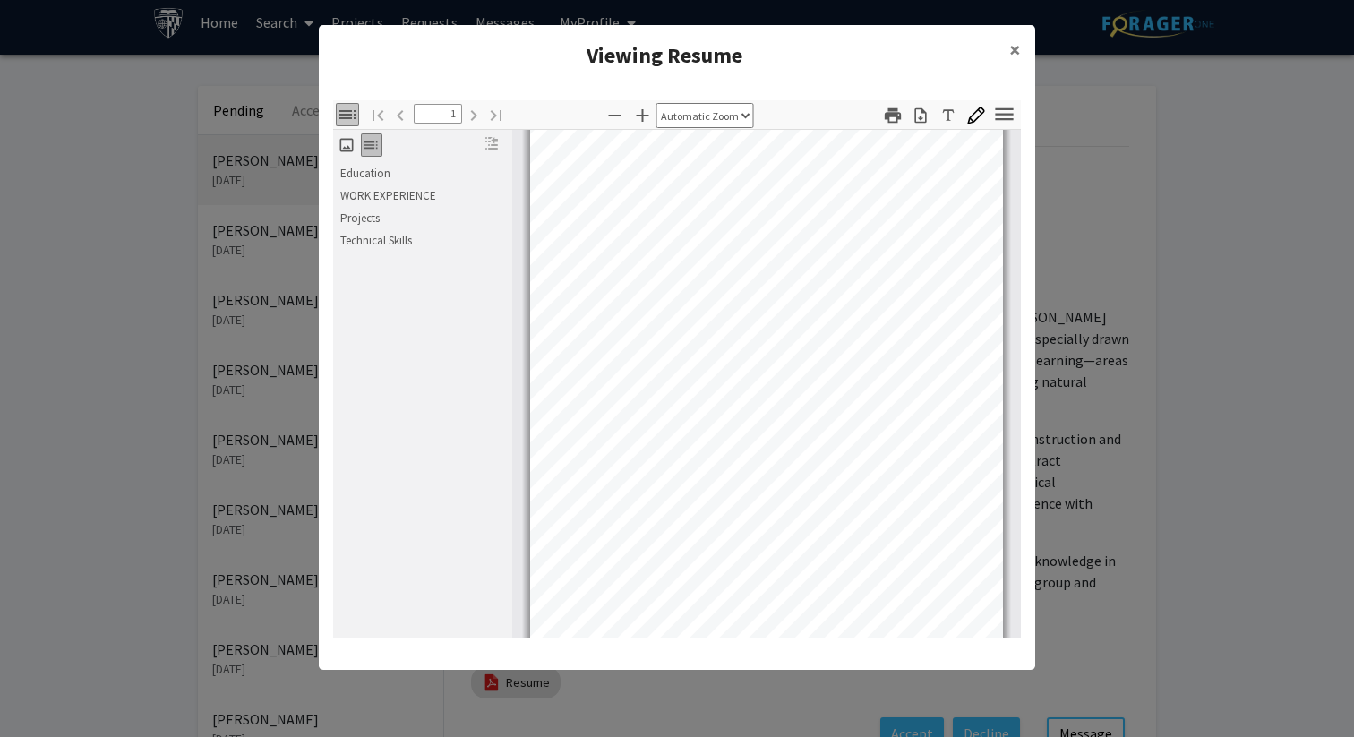
scroll to position [121, 0]
click at [1011, 43] on span "×" at bounding box center [1015, 50] width 12 height 28
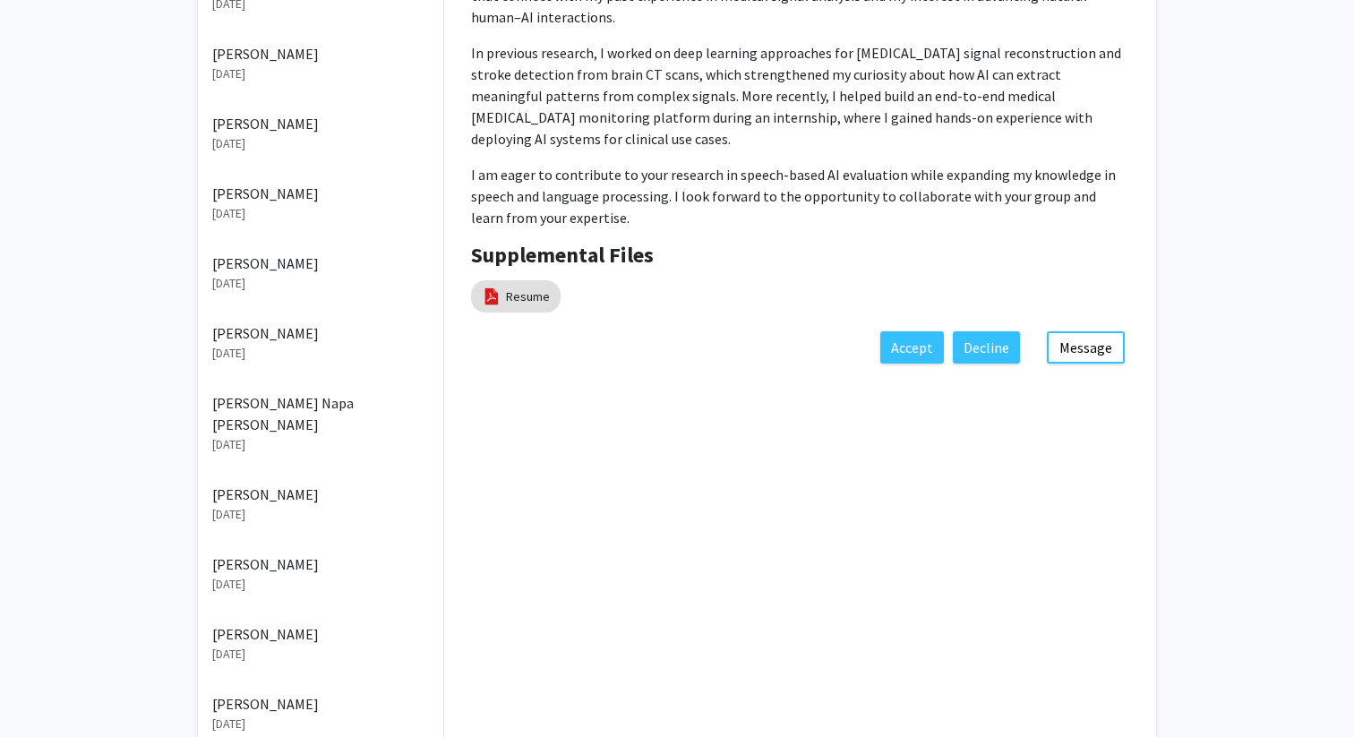
scroll to position [0, 0]
